Goal: Task Accomplishment & Management: Manage account settings

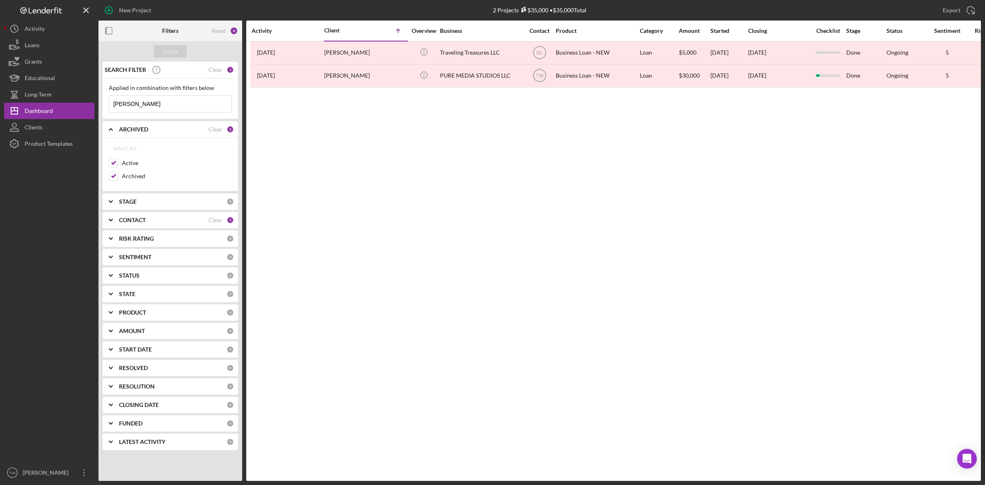
click at [150, 102] on input "[PERSON_NAME]" at bounding box center [170, 104] width 122 height 16
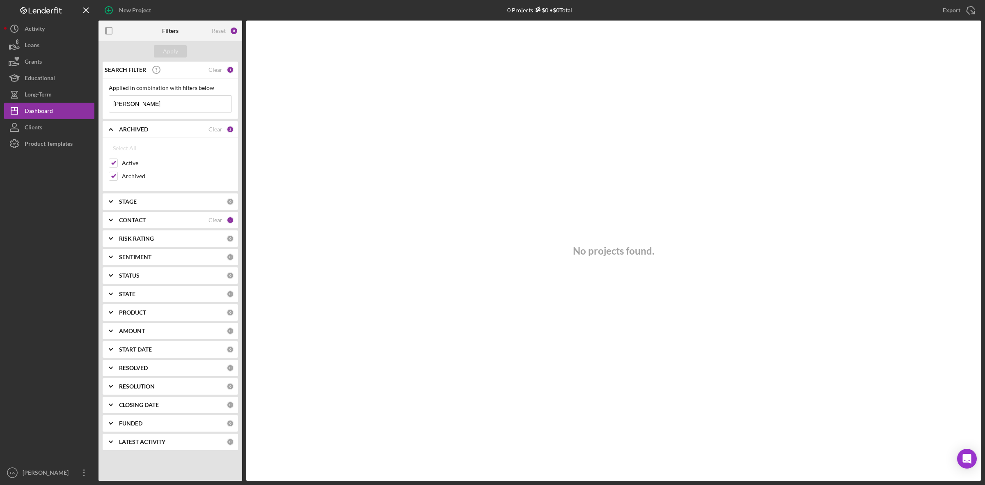
click at [127, 108] on input "[PERSON_NAME]" at bounding box center [170, 104] width 122 height 16
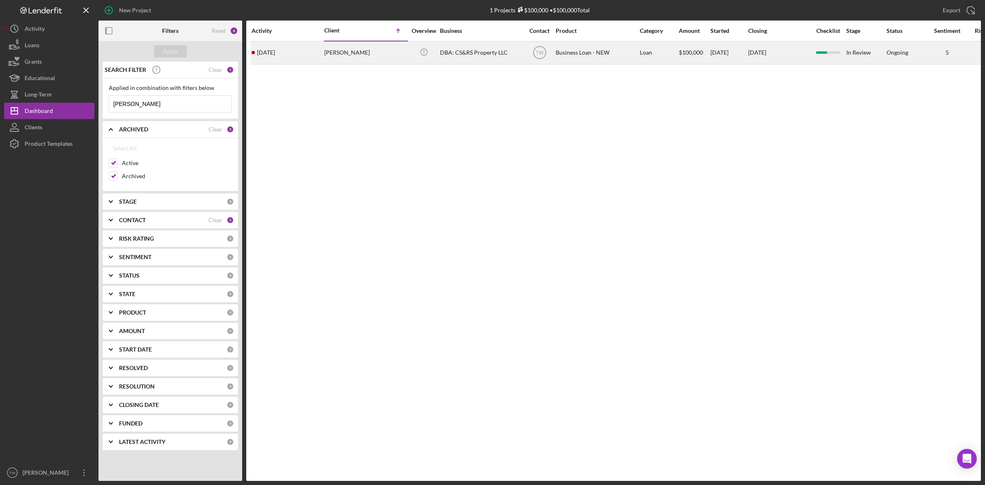
type input "[PERSON_NAME]"
click at [349, 48] on div "[PERSON_NAME]" at bounding box center [365, 53] width 82 height 22
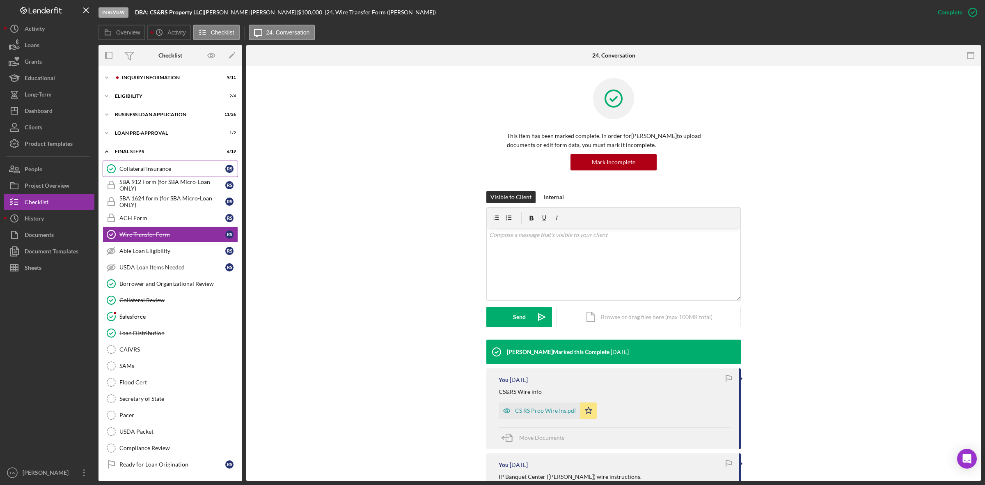
click at [165, 175] on link "Collateral Insurance Collateral Insurance R S" at bounding box center [170, 168] width 135 height 16
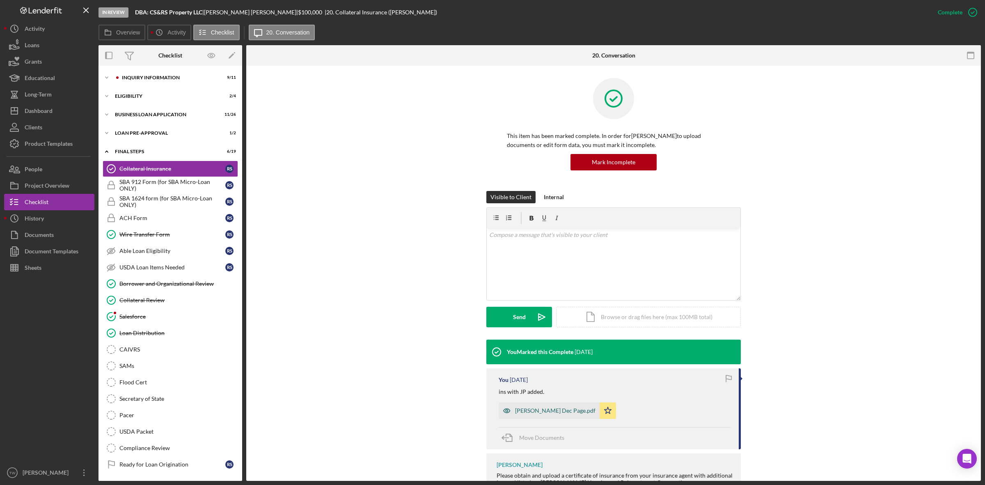
click at [539, 413] on div "[PERSON_NAME] Dec Page.pdf" at bounding box center [555, 410] width 80 height 7
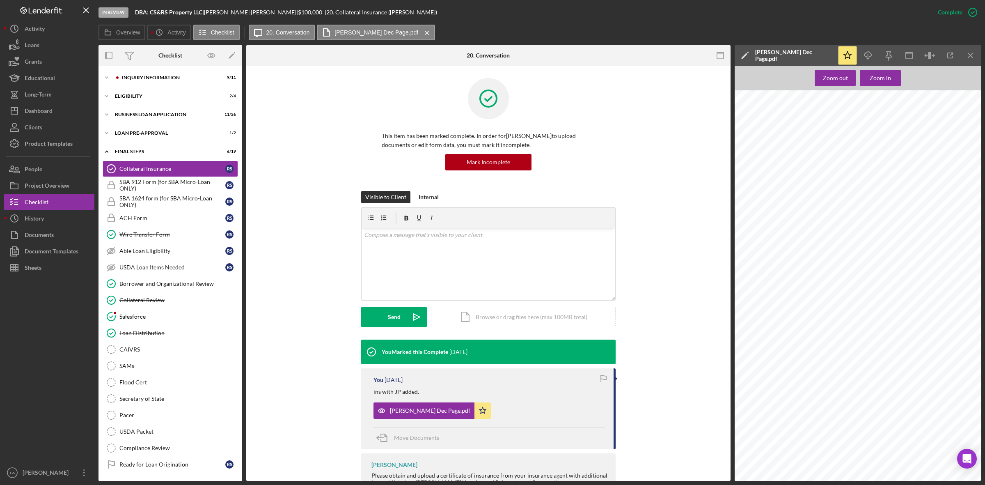
scroll to position [267, 0]
click at [489, 280] on div "v Color teal Color pink Remove color Add row above Add row below Add column bef…" at bounding box center [489, 264] width 254 height 72
click at [423, 258] on div "v Color teal Color pink Remove color Add row above Add row below Add column bef…" at bounding box center [489, 248] width 254 height 41
click at [397, 323] on div "Send" at bounding box center [394, 317] width 13 height 21
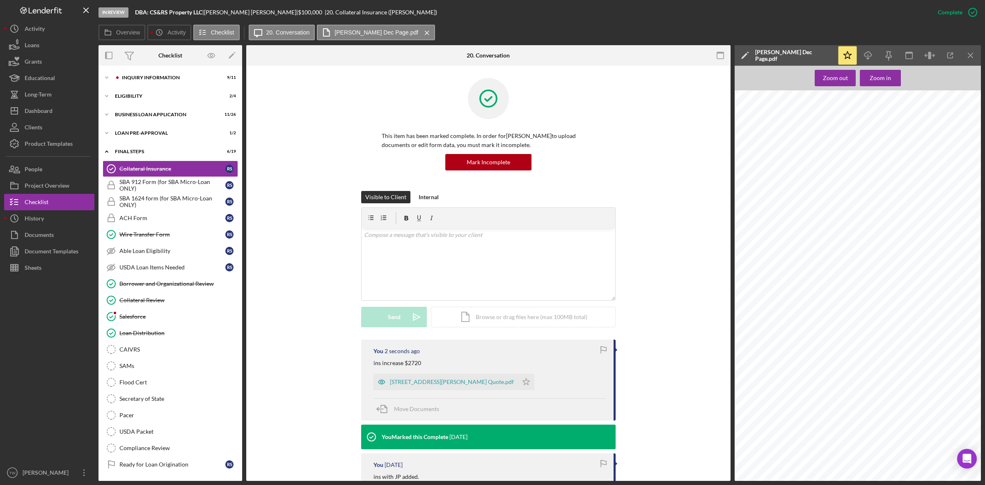
scroll to position [124, 0]
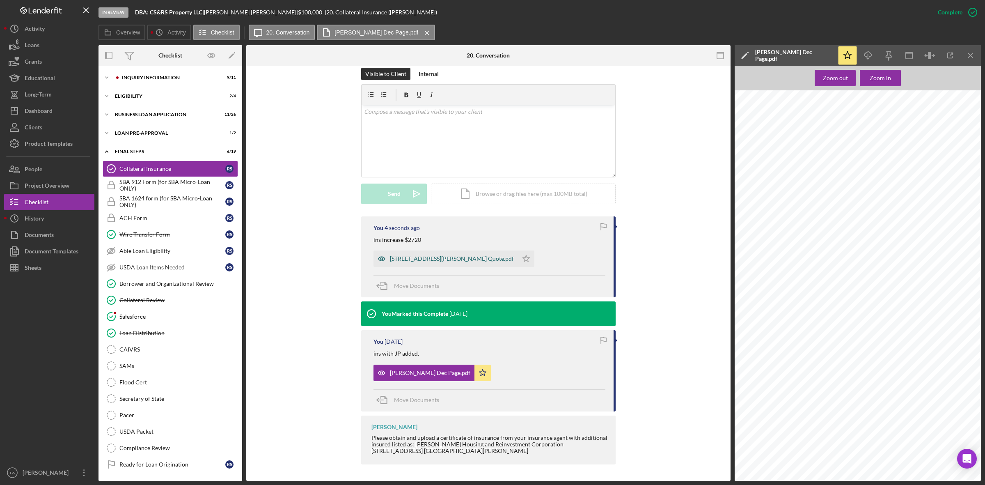
click at [438, 255] on div "[STREET_ADDRESS][PERSON_NAME] Quote.pdf" at bounding box center [452, 258] width 124 height 7
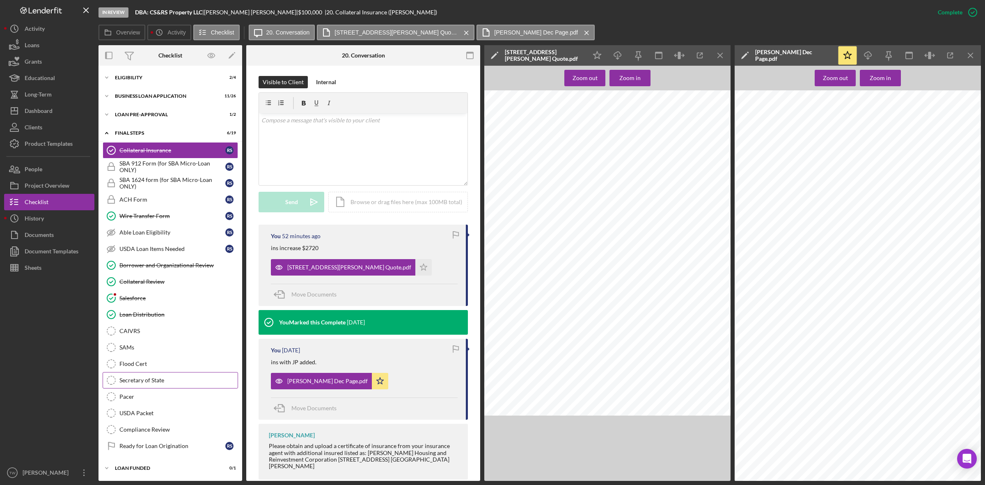
scroll to position [0, 0]
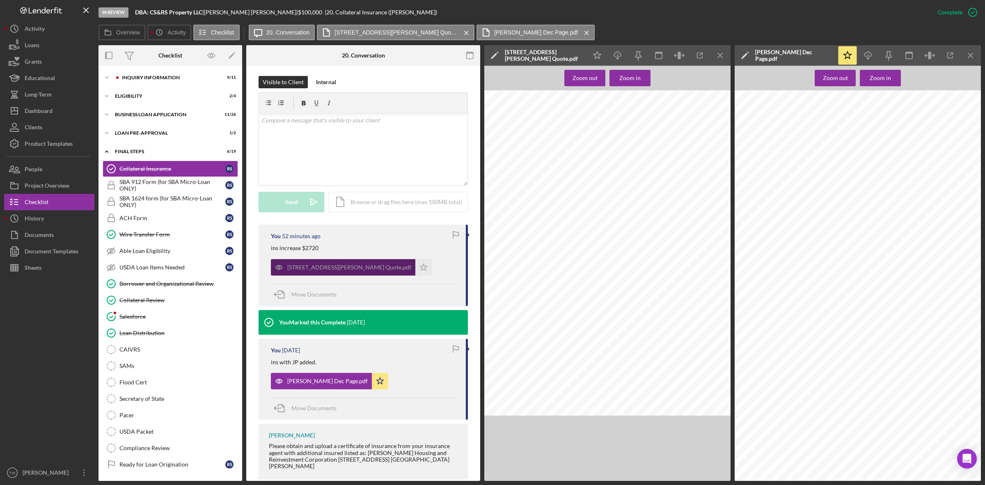
click at [318, 268] on div "[STREET_ADDRESS][PERSON_NAME] Quote.pdf" at bounding box center [349, 267] width 124 height 7
click at [144, 128] on div "Icon/Expander LOAN PRE-APPROVAL 1 / 2" at bounding box center [170, 133] width 144 height 16
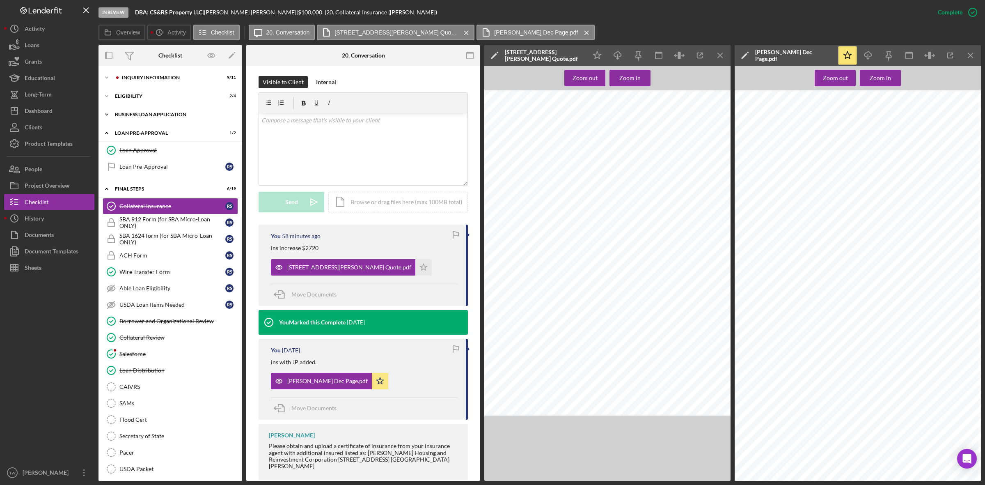
click at [143, 118] on div "Icon/Expander BUSINESS LOAN APPLICATION 11 / 26" at bounding box center [170, 114] width 144 height 16
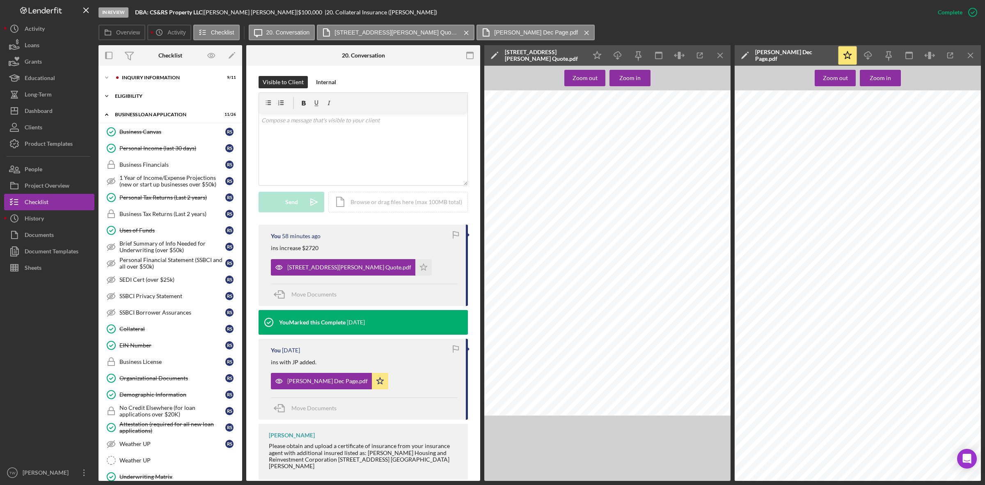
click at [158, 97] on div "ELIGIBILITY" at bounding box center [173, 96] width 117 height 5
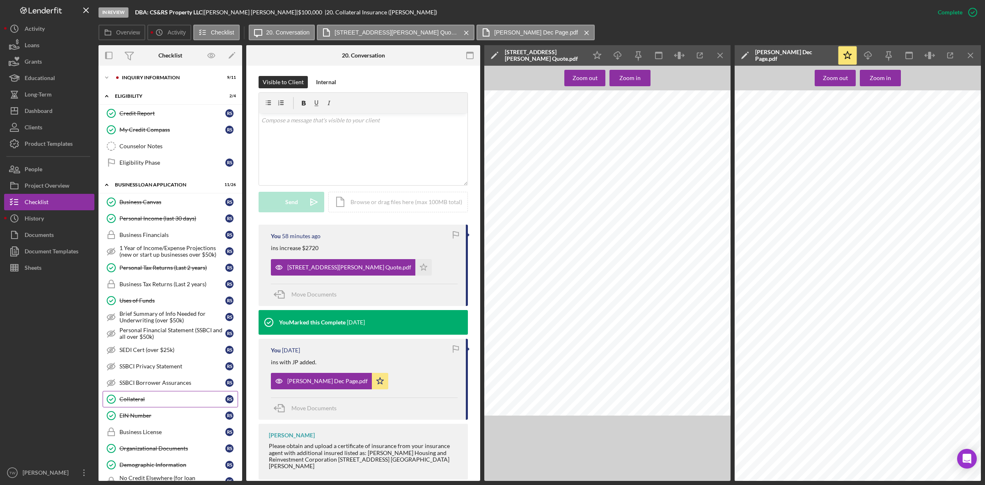
click at [140, 401] on div "Collateral" at bounding box center [172, 399] width 106 height 7
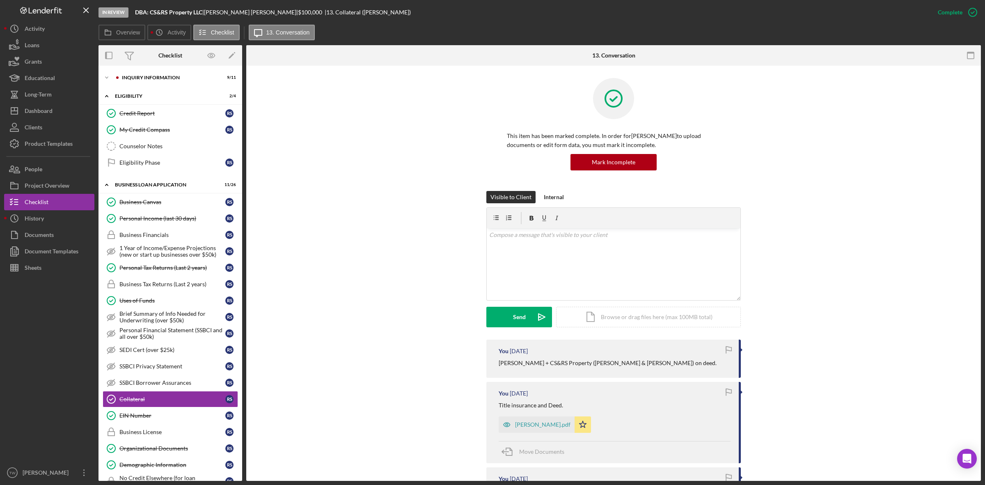
scroll to position [253, 0]
